Goal: Navigation & Orientation: Find specific page/section

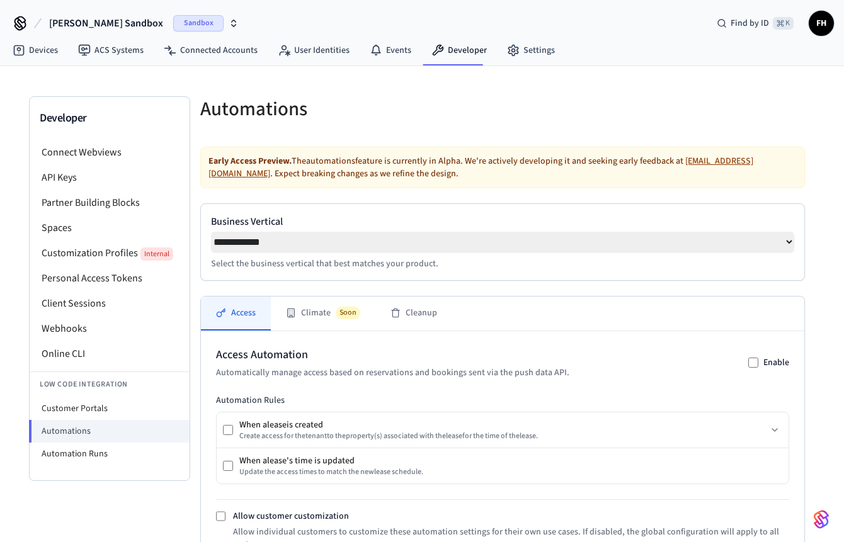
select select "**********"
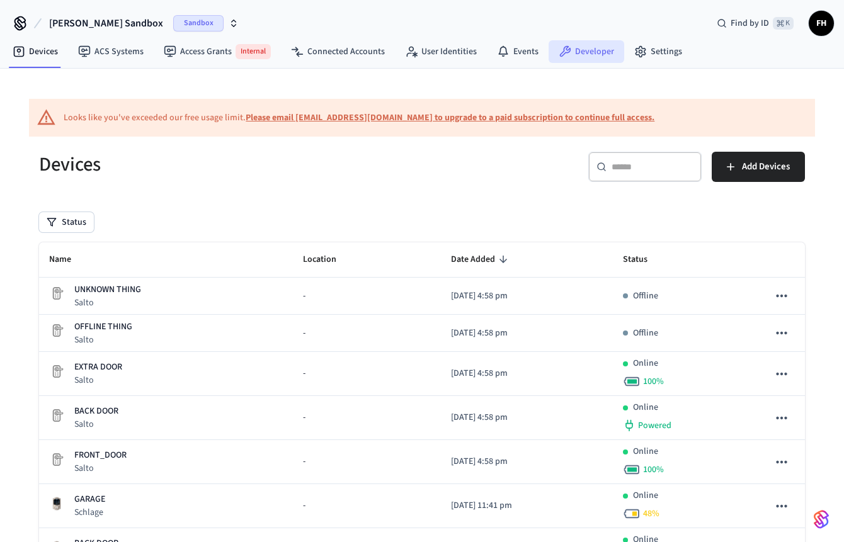
click at [581, 44] on link "Developer" at bounding box center [586, 51] width 76 height 23
